Goal: Task Accomplishment & Management: Use online tool/utility

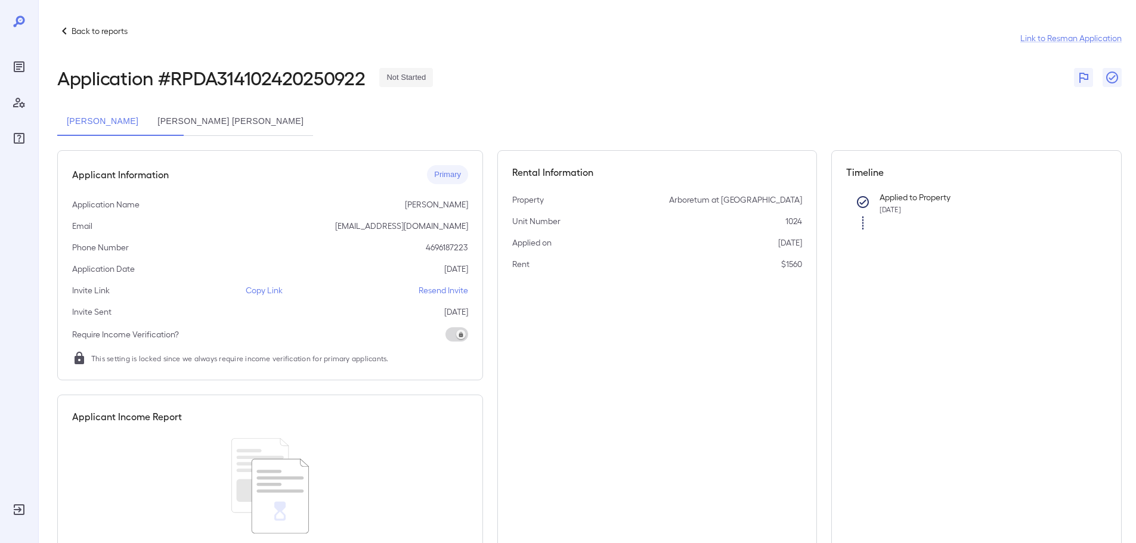
click at [95, 37] on div "Back to reports" at bounding box center [92, 31] width 70 height 14
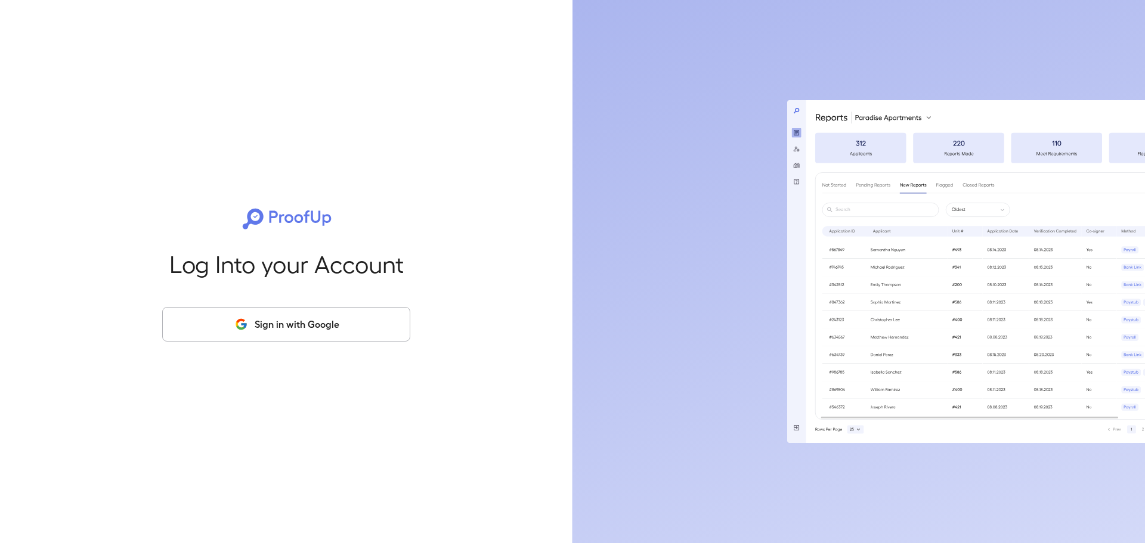
click at [273, 312] on button "Sign in with Google" at bounding box center [286, 324] width 248 height 35
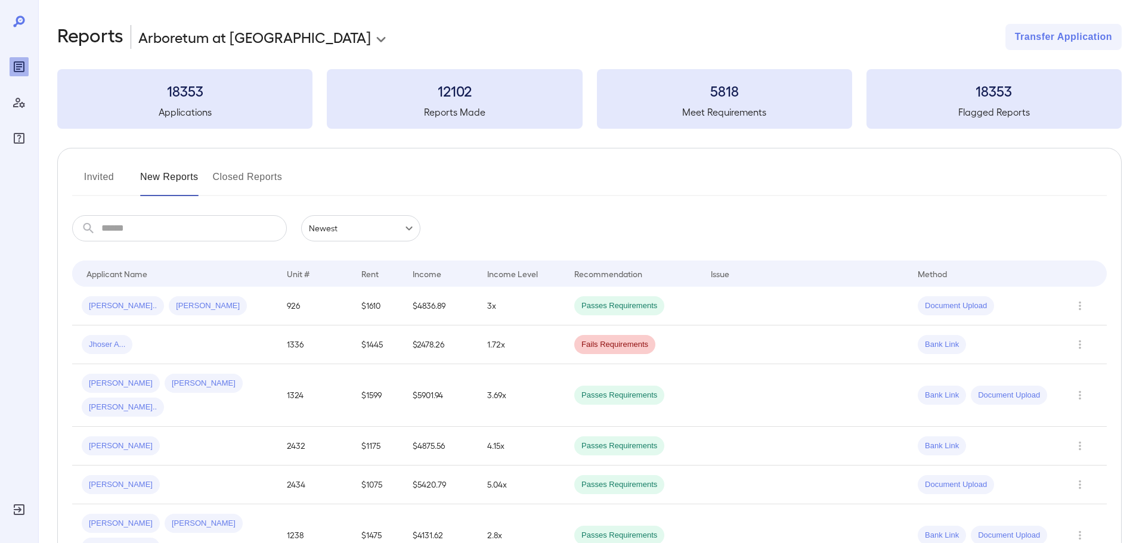
click at [116, 176] on button "Invited" at bounding box center [99, 182] width 54 height 29
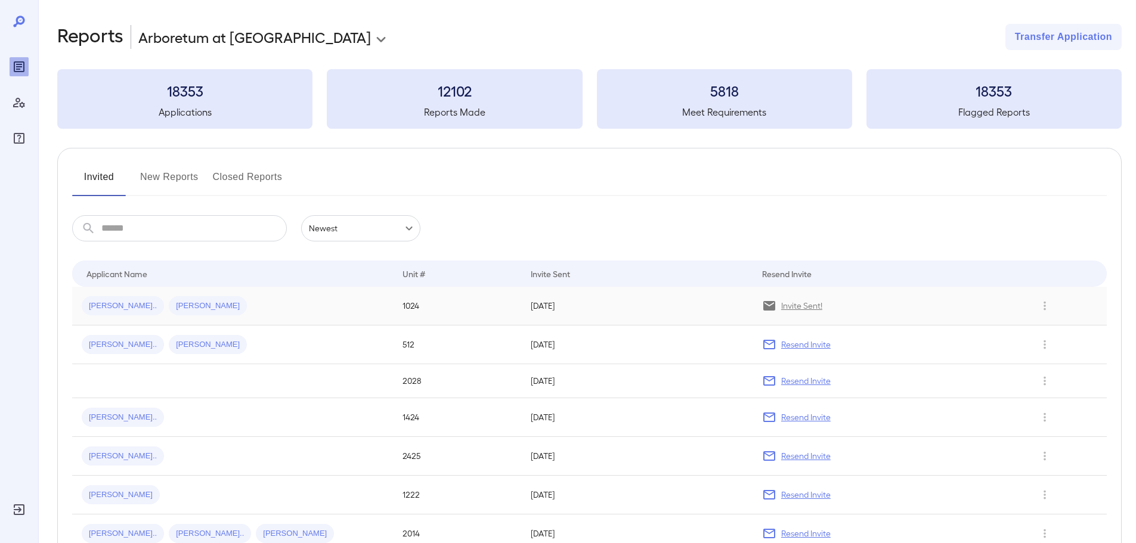
click at [212, 287] on td "[PERSON_NAME].. [PERSON_NAME]" at bounding box center [232, 306] width 321 height 39
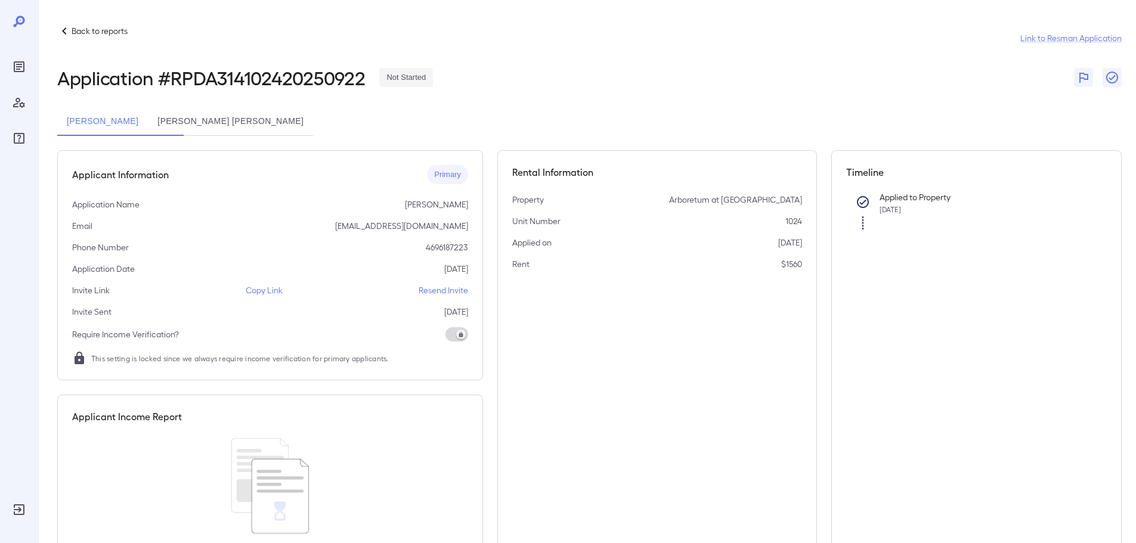
click at [259, 292] on p "Copy Link" at bounding box center [264, 290] width 37 height 12
